Goal: Ask a question

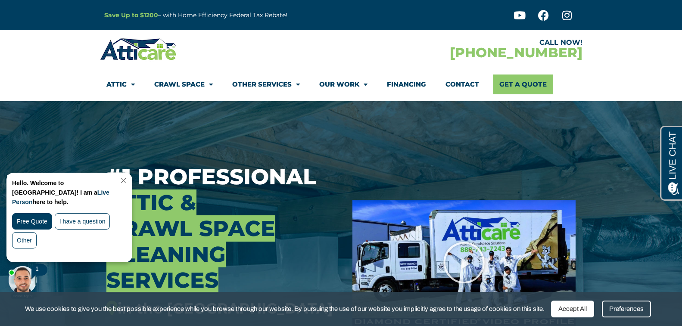
click at [128, 180] on link "Close Chat" at bounding box center [123, 181] width 12 height 6
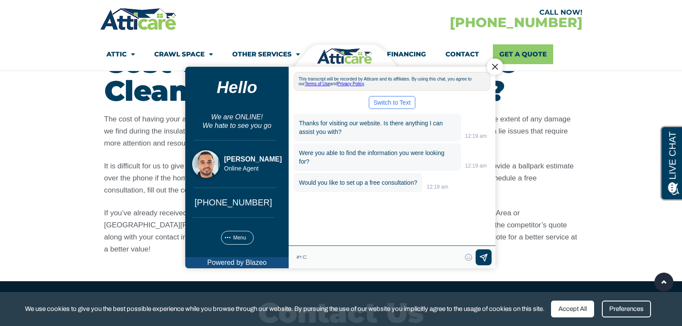
type textarea "ㄺ"
type textarea "is it free inspection for [DEMOGRAPHIC_DATA] building?"
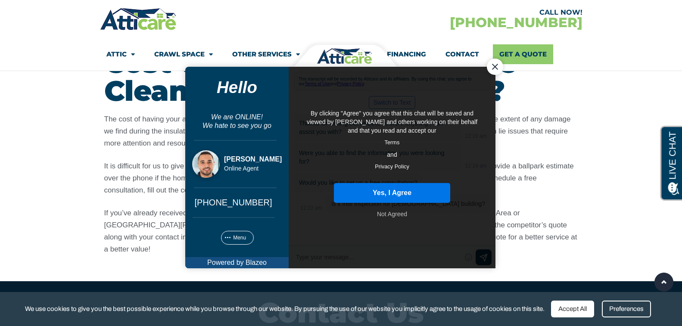
click at [411, 196] on button "Yes, I Agree" at bounding box center [391, 193] width 116 height 20
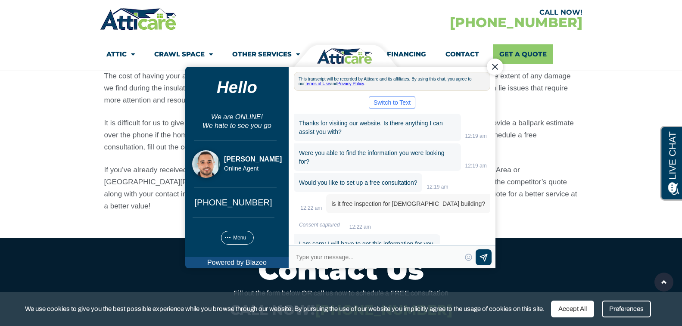
scroll to position [38, 0]
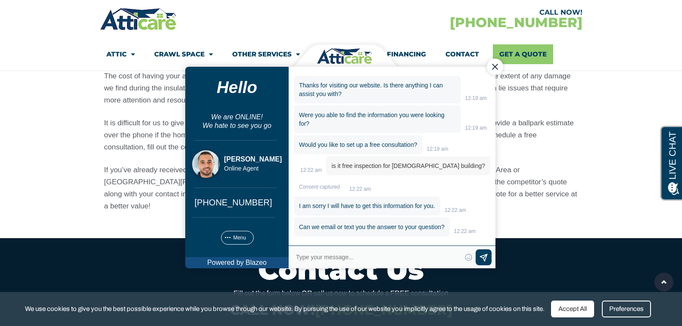
click at [346, 255] on textarea "Type your response and press Return or Send" at bounding box center [378, 257] width 166 height 12
type textarea "[PHONE_NUMBER]"
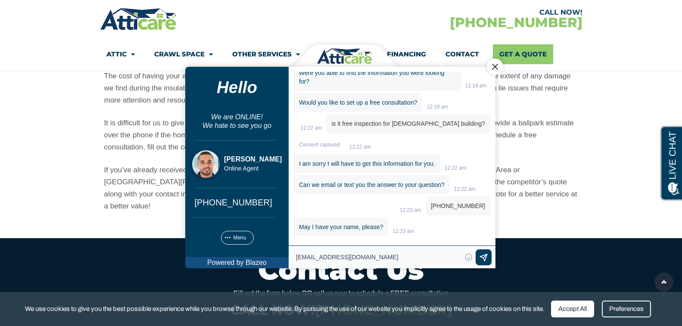
type textarea "[EMAIL_ADDRESS][DOMAIN_NAME]"
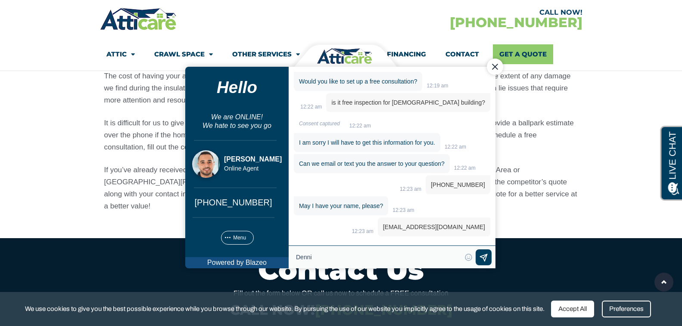
type textarea "[PERSON_NAME]"
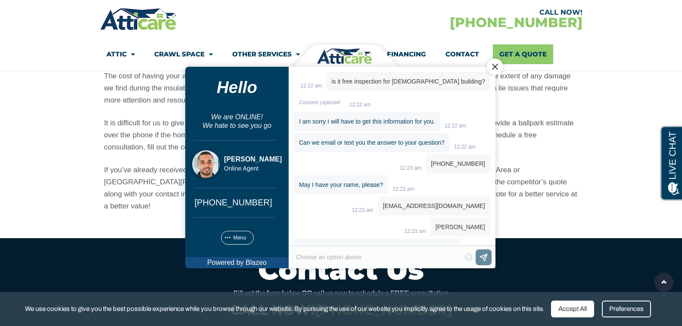
scroll to position [162, 0]
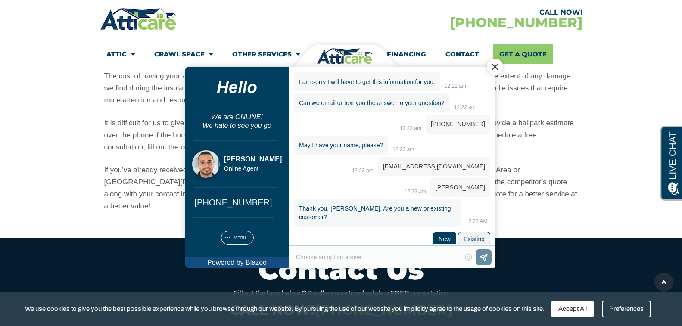
click at [438, 235] on div "New" at bounding box center [444, 238] width 12 height 7
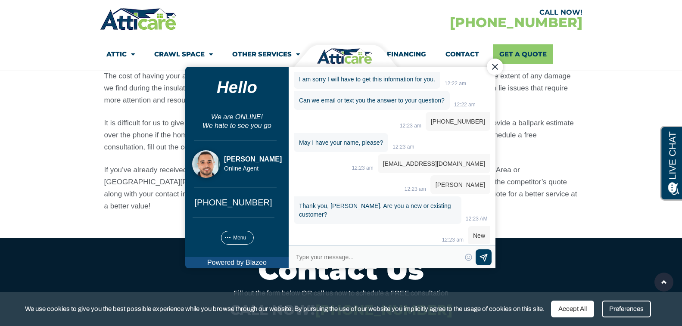
scroll to position [186, 0]
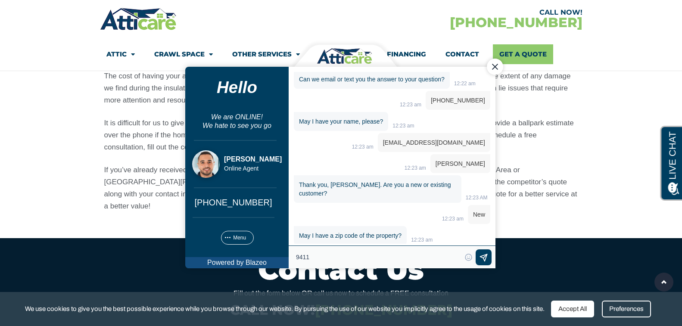
type textarea "94118"
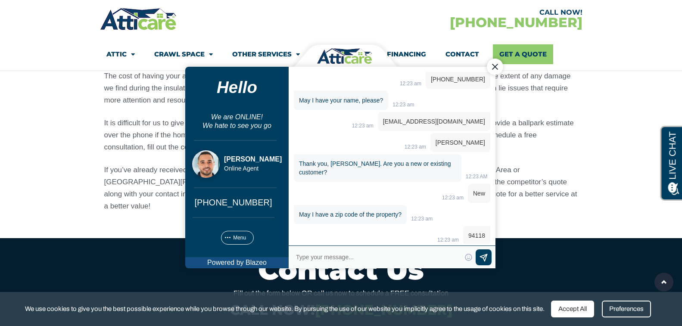
scroll to position [223, 0]
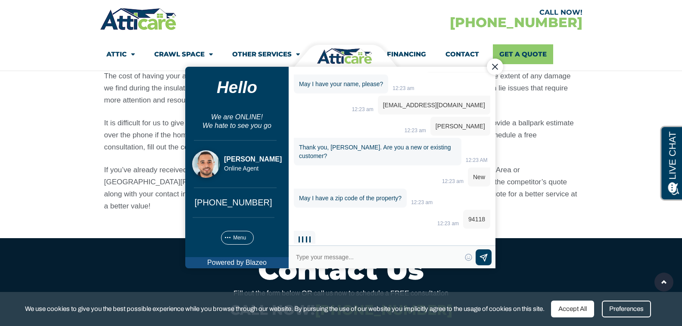
click at [572, 310] on div "Accept All" at bounding box center [572, 309] width 43 height 17
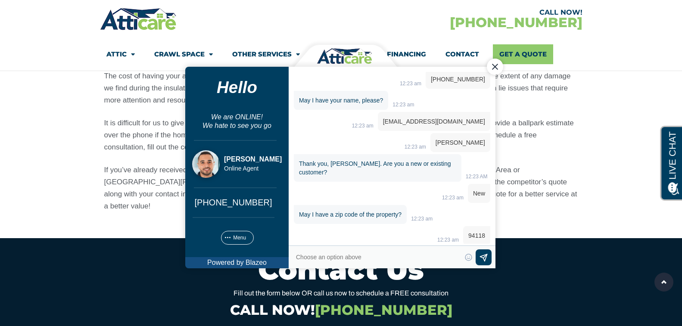
scroll to position [264, 0]
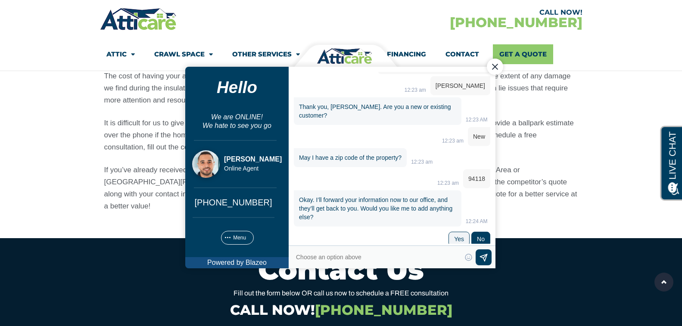
click at [477, 235] on div "No" at bounding box center [481, 238] width 8 height 7
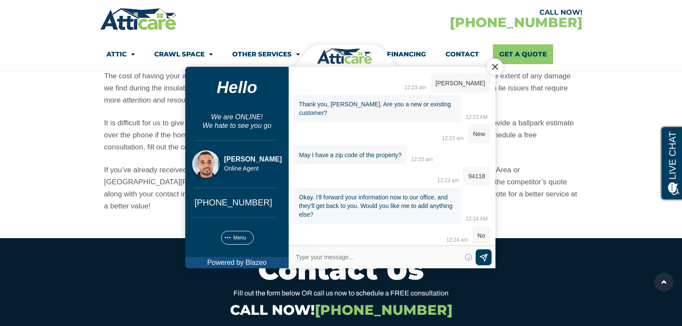
click at [495, 67] on div "Close Chat" at bounding box center [494, 66] width 16 height 16
